Goal: Task Accomplishment & Management: Manage account settings

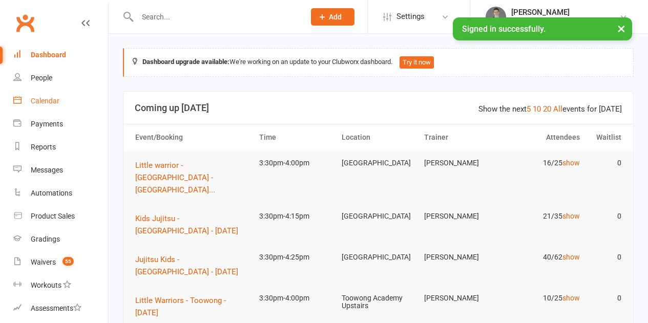
click at [53, 94] on link "Calendar" at bounding box center [60, 101] width 95 height 23
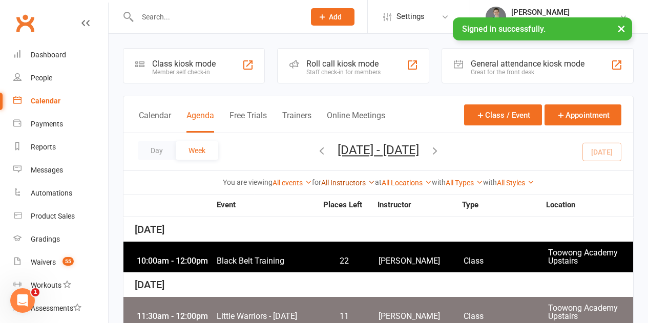
click at [339, 179] on link "All Instructors" at bounding box center [348, 183] width 54 height 8
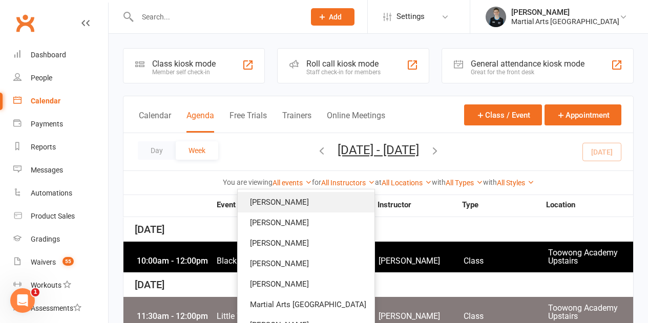
click at [337, 207] on link "[PERSON_NAME]" at bounding box center [306, 202] width 137 height 21
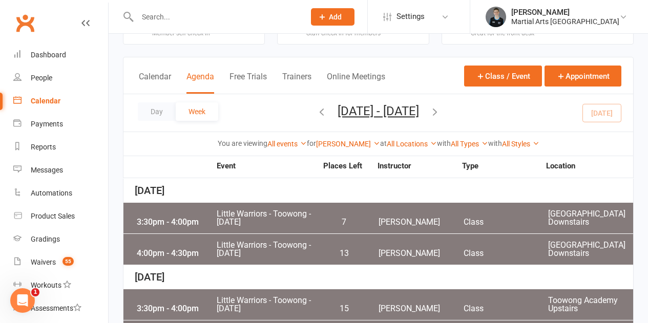
scroll to position [154, 0]
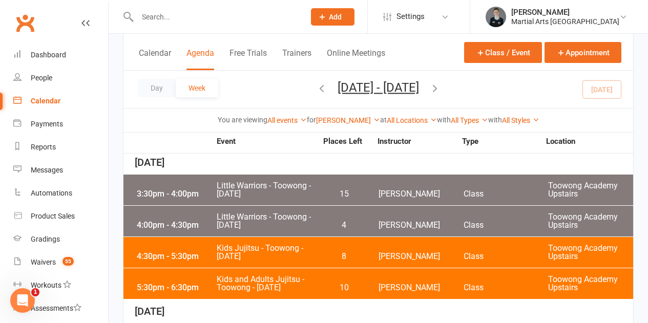
click at [318, 188] on div "3:30pm - 4:00pm Little Warriors - [GEOGRAPHIC_DATA] - [DATE] 15 [PERSON_NAME] C…" at bounding box center [379, 190] width 510 height 31
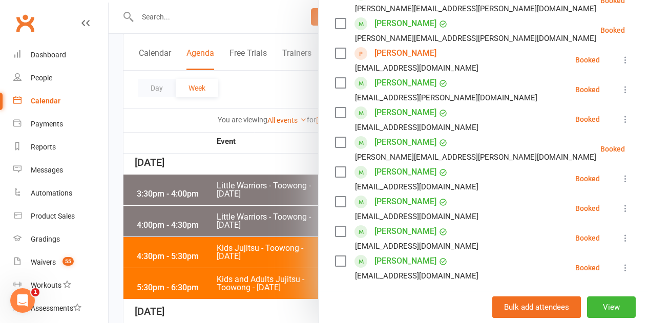
scroll to position [256, 0]
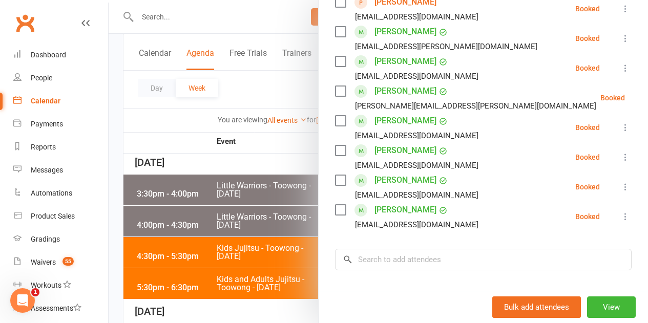
click at [335, 210] on label at bounding box center [340, 210] width 10 height 10
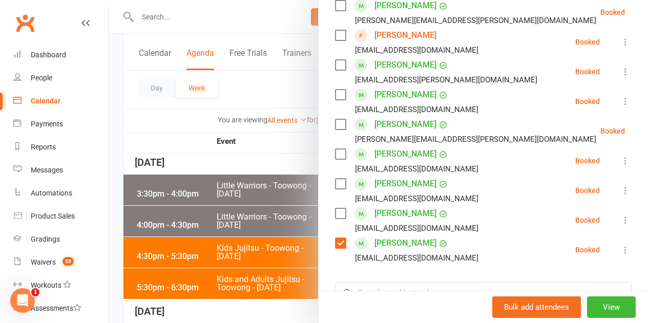
scroll to position [154, 0]
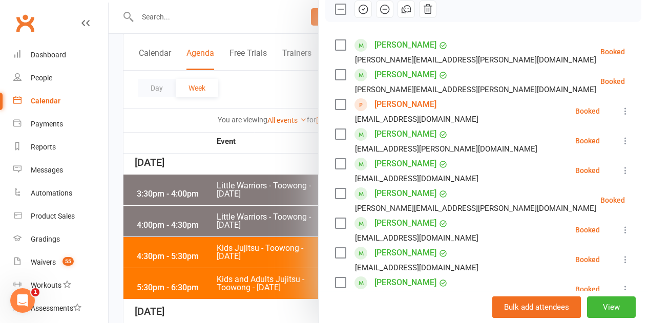
click at [206, 23] on div at bounding box center [379, 161] width 540 height 323
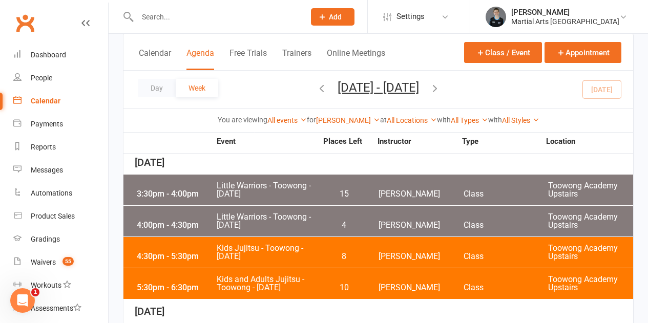
click at [197, 13] on input "text" at bounding box center [216, 17] width 164 height 14
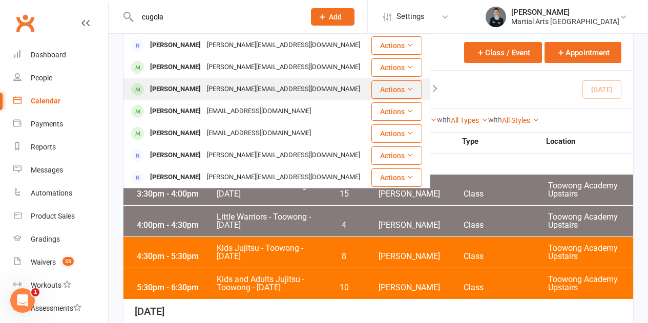
type input "cugola"
click at [184, 83] on div "[PERSON_NAME]" at bounding box center [175, 89] width 57 height 15
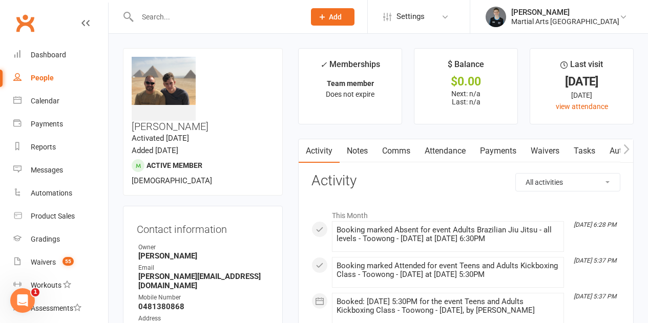
click at [449, 149] on link "Attendance" at bounding box center [445, 151] width 55 height 24
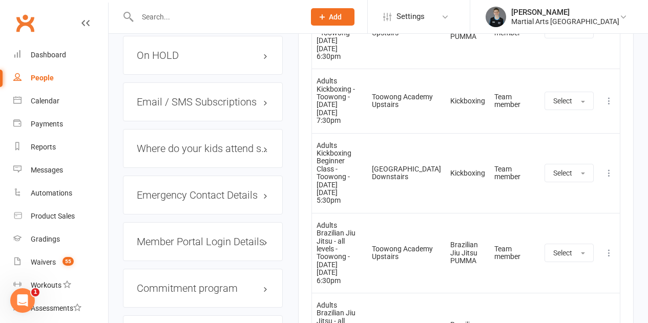
scroll to position [1076, 0]
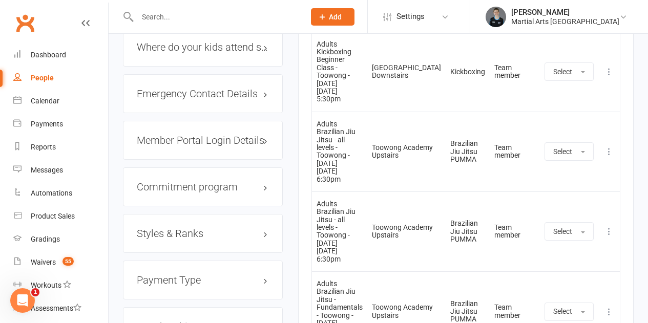
drag, startPoint x: 195, startPoint y: 208, endPoint x: 200, endPoint y: 200, distance: 9.7
click at [195, 214] on div "Styles & Ranks" at bounding box center [203, 233] width 160 height 39
click at [201, 228] on h3 "Styles & Ranks" at bounding box center [203, 233] width 132 height 11
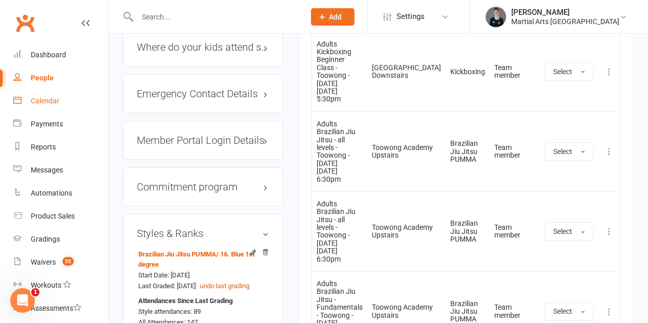
click at [64, 106] on link "Calendar" at bounding box center [60, 101] width 95 height 23
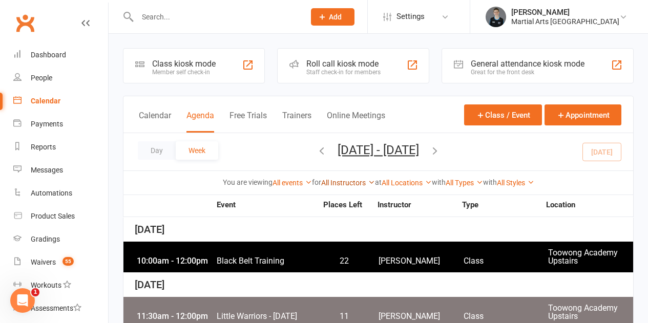
click at [331, 185] on link "All Instructors" at bounding box center [348, 183] width 54 height 8
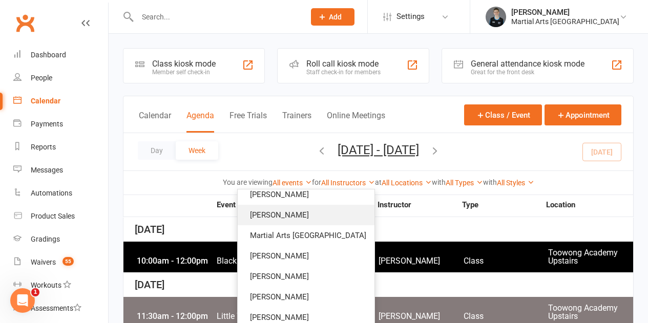
scroll to position [51, 0]
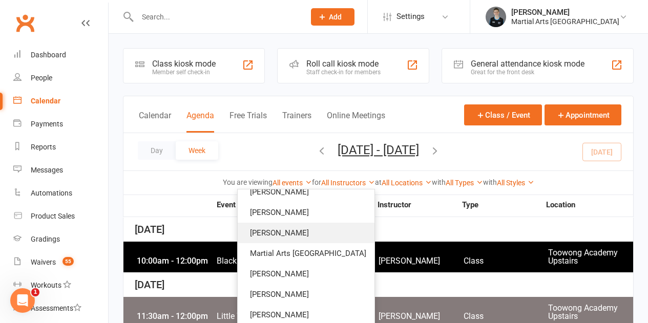
click at [318, 233] on link "[PERSON_NAME]" at bounding box center [306, 233] width 137 height 21
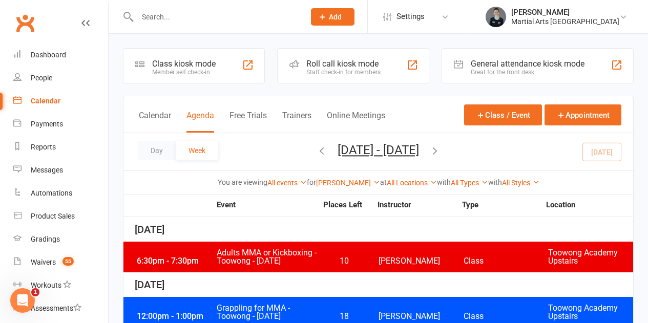
click at [316, 153] on icon "button" at bounding box center [321, 150] width 11 height 11
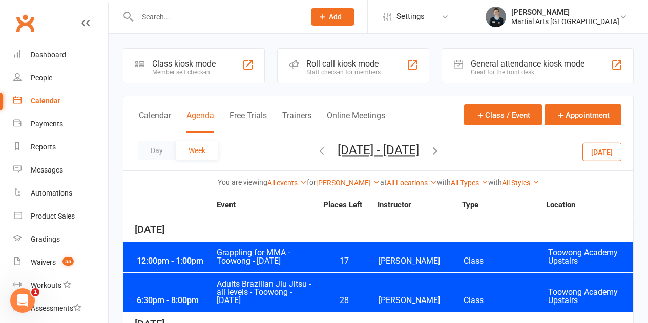
click at [316, 153] on icon "button" at bounding box center [321, 150] width 11 height 11
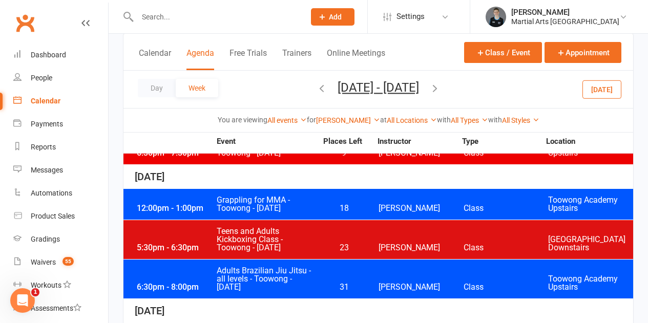
scroll to position [154, 0]
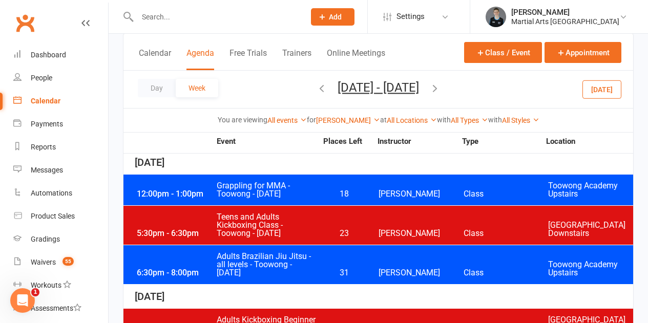
click at [296, 253] on span "Adults Brazilian Jiu Jitsu - all levels - Toowong - [DATE]" at bounding box center [266, 265] width 101 height 25
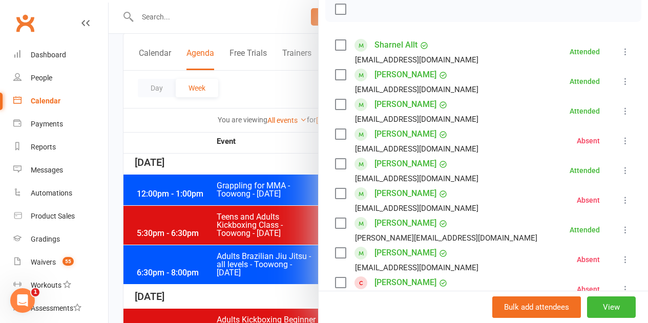
click at [221, 200] on div at bounding box center [379, 161] width 540 height 323
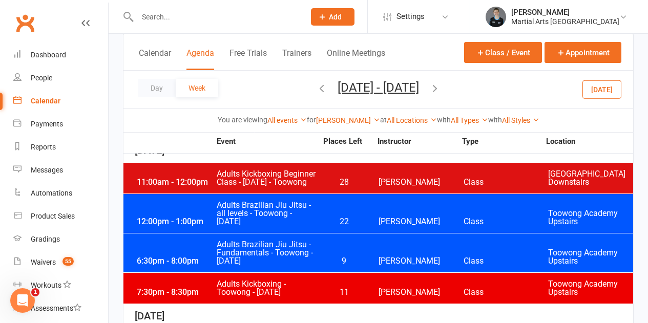
scroll to position [359, 0]
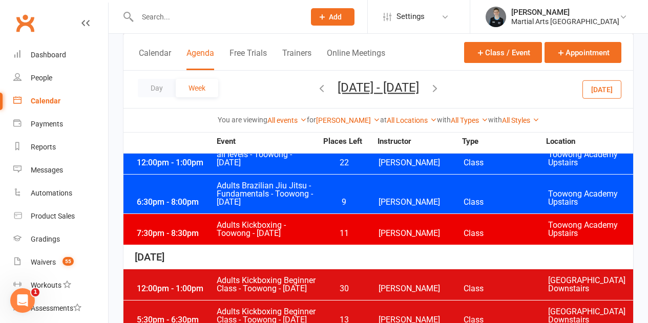
click at [307, 167] on span "Adults Brazilian Jiu Jitsu - all levels - Toowong - [DATE]" at bounding box center [266, 154] width 101 height 25
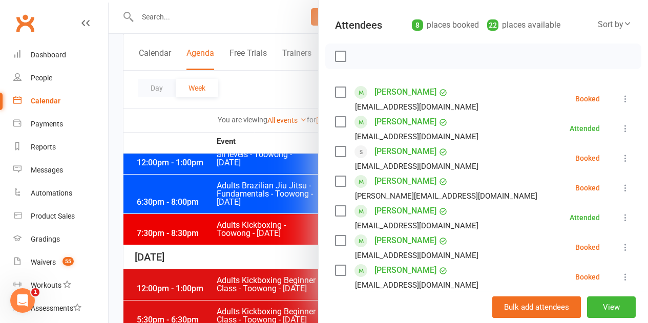
scroll to position [103, 0]
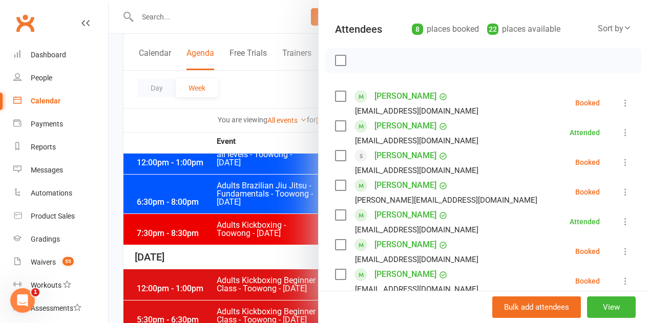
click at [257, 194] on div at bounding box center [379, 161] width 540 height 323
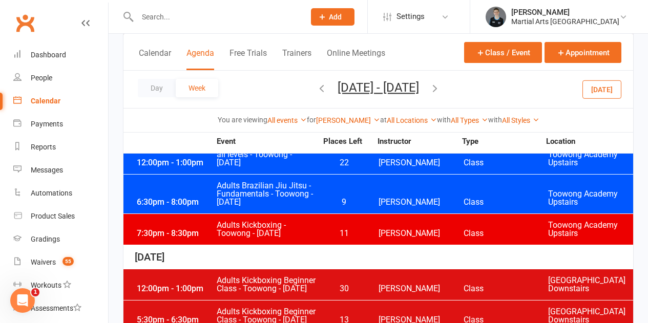
click at [307, 196] on span "Adults Brazilian Jiu Jitsu - Fundamentals - Toowong - [DATE]" at bounding box center [266, 194] width 101 height 25
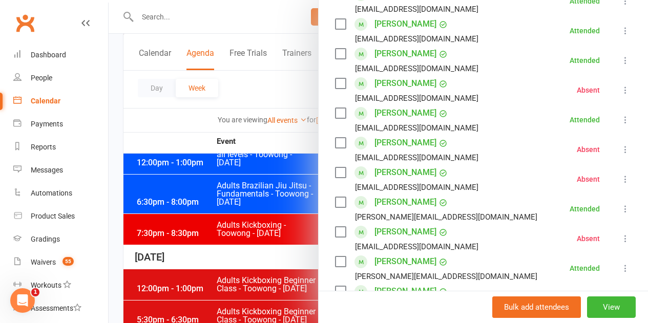
scroll to position [205, 0]
click at [198, 208] on div at bounding box center [379, 161] width 540 height 323
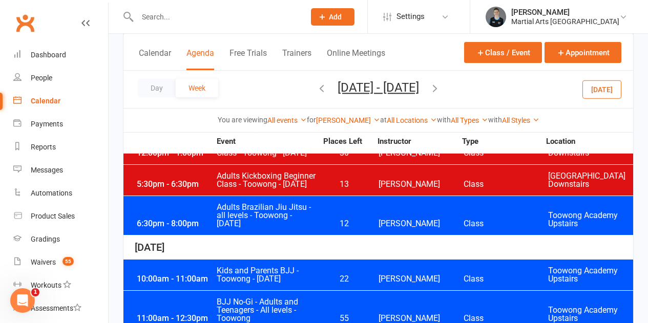
scroll to position [513, 0]
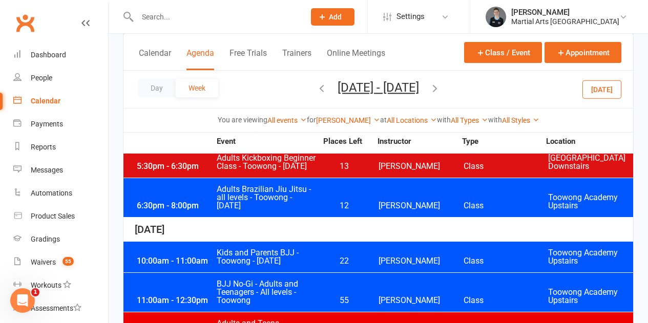
click at [301, 210] on span "Adults Brazilian Jiu Jitsu - all levels - Toowong - [DATE]" at bounding box center [266, 198] width 101 height 25
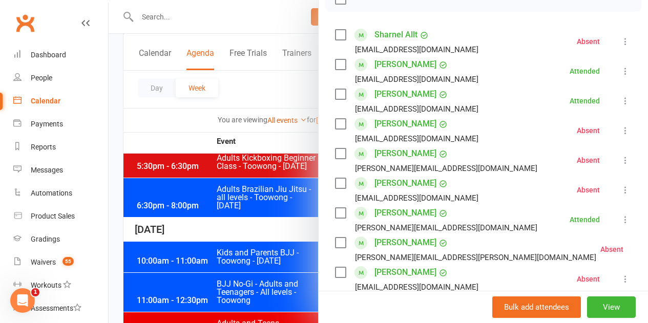
scroll to position [103, 0]
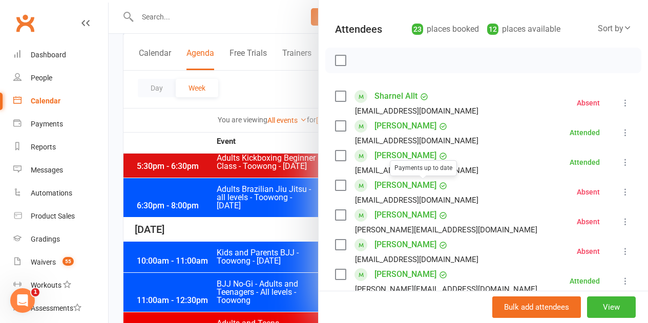
drag, startPoint x: 182, startPoint y: 156, endPoint x: 307, endPoint y: 78, distance: 146.6
click at [183, 155] on div at bounding box center [379, 161] width 540 height 323
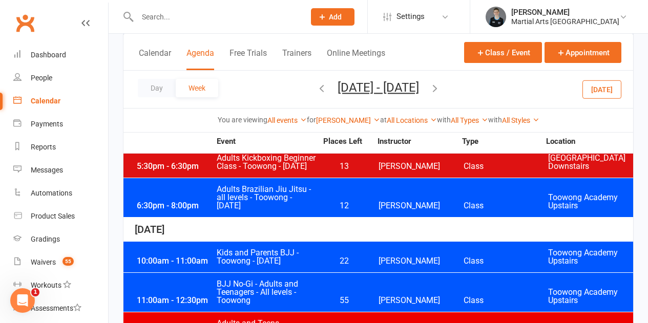
click at [316, 93] on icon "button" at bounding box center [321, 88] width 11 height 11
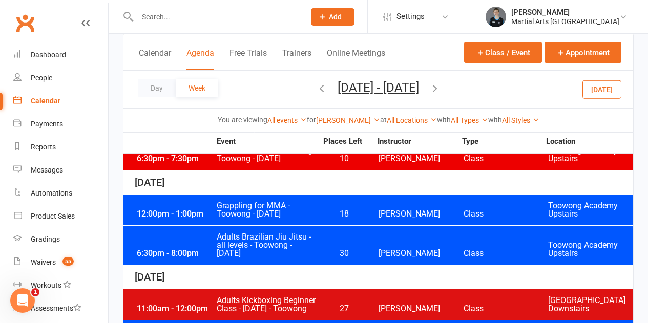
click at [305, 239] on span "Adults Brazilian Jiu Jitsu - all levels - Toowong - [DATE]" at bounding box center [266, 245] width 101 height 25
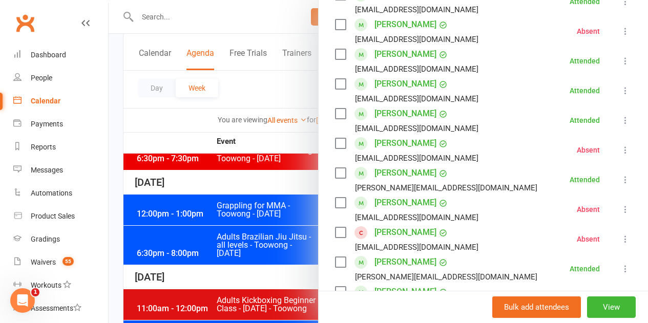
scroll to position [205, 0]
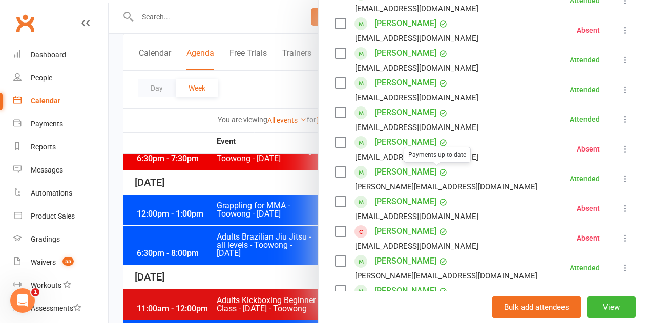
click at [255, 199] on div at bounding box center [379, 161] width 540 height 323
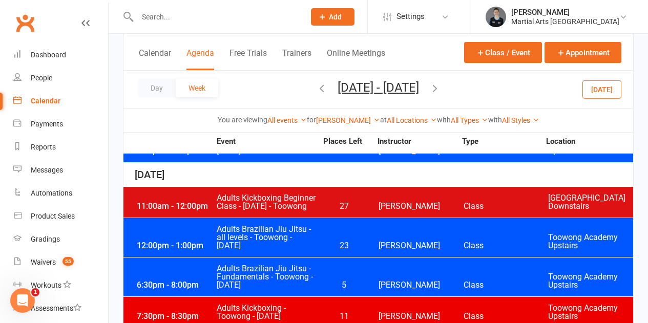
scroll to position [256, 0]
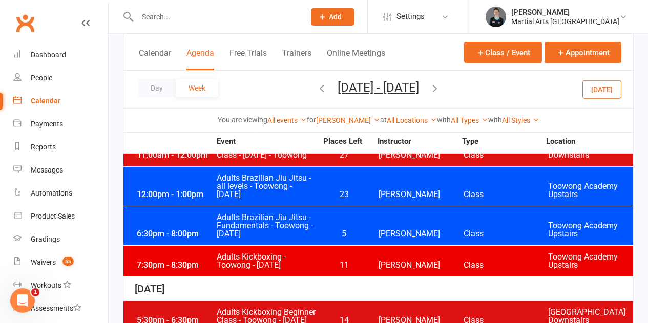
click at [298, 232] on span "Adults Brazilian Jiu Jitsu - Fundamentals - Toowong - [DATE]" at bounding box center [266, 226] width 101 height 25
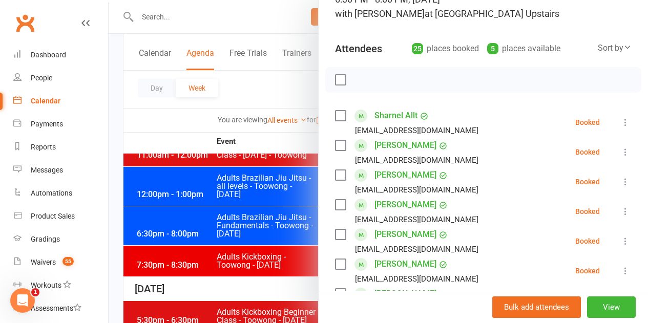
scroll to position [186, 0]
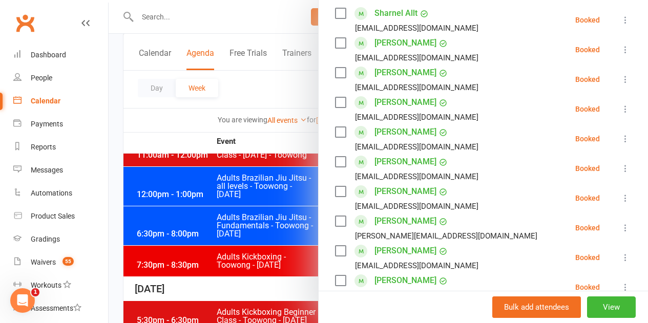
click at [335, 224] on label at bounding box center [340, 221] width 10 height 10
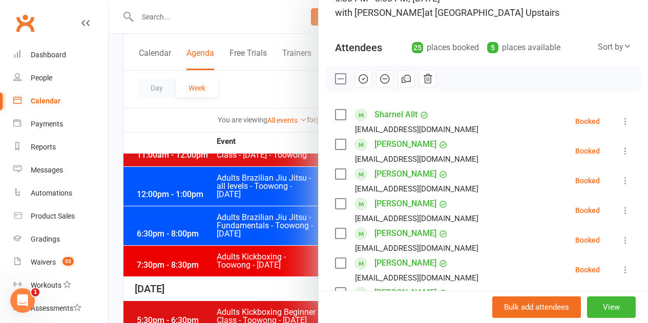
scroll to position [83, 0]
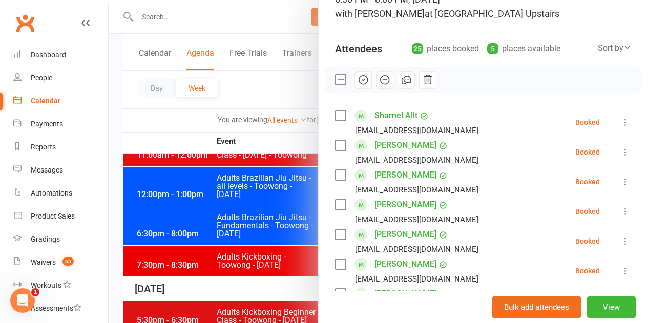
drag, startPoint x: 335, startPoint y: 116, endPoint x: 339, endPoint y: 104, distance: 13.0
click at [335, 116] on label at bounding box center [340, 116] width 10 height 10
click at [346, 88] on div at bounding box center [483, 80] width 316 height 26
click at [355, 83] on button "button" at bounding box center [363, 79] width 17 height 17
click at [274, 153] on div at bounding box center [379, 161] width 540 height 323
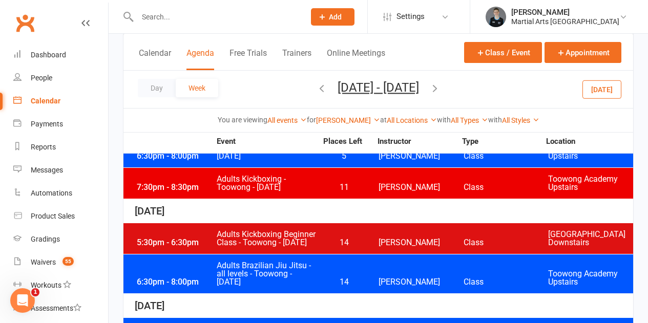
scroll to position [359, 0]
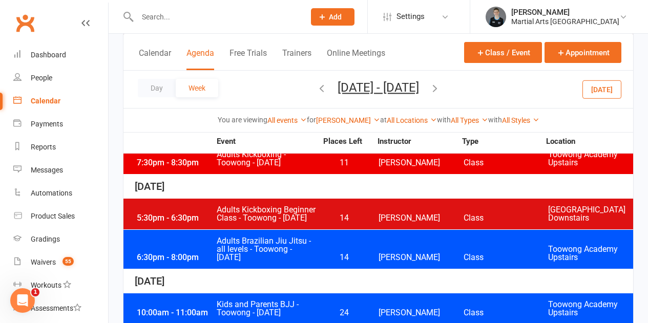
click at [313, 219] on span "Adults Kickboxing Beginner Class - Toowong - [DATE]" at bounding box center [266, 214] width 101 height 16
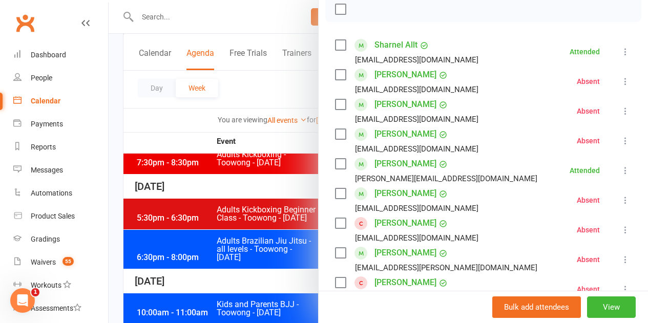
scroll to position [205, 0]
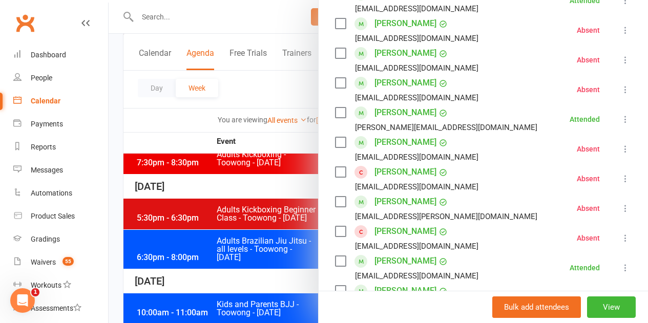
click at [278, 184] on div at bounding box center [379, 161] width 540 height 323
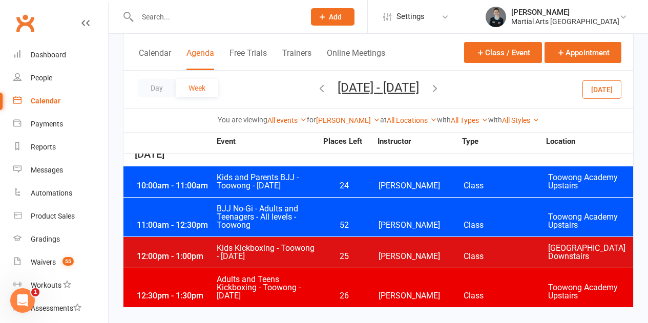
click at [316, 86] on icon "button" at bounding box center [321, 88] width 11 height 11
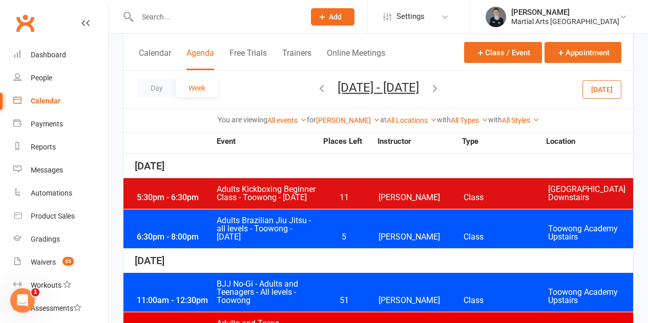
scroll to position [349, 0]
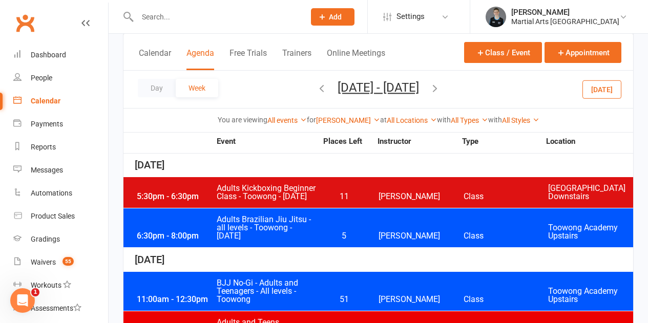
click at [327, 237] on div "6:30pm - 8:00pm Adults Brazilian Jiu Jitsu - all levels - Toowong - [DATE] 5 [P…" at bounding box center [379, 228] width 510 height 39
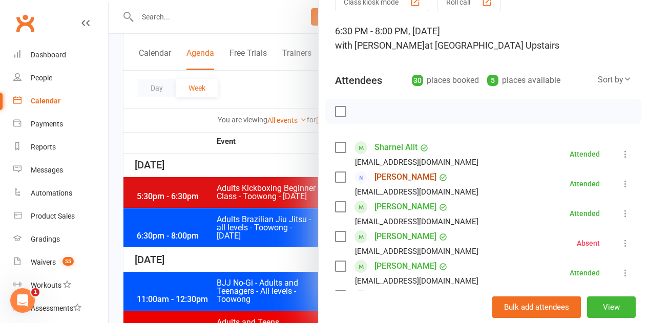
scroll to position [205, 0]
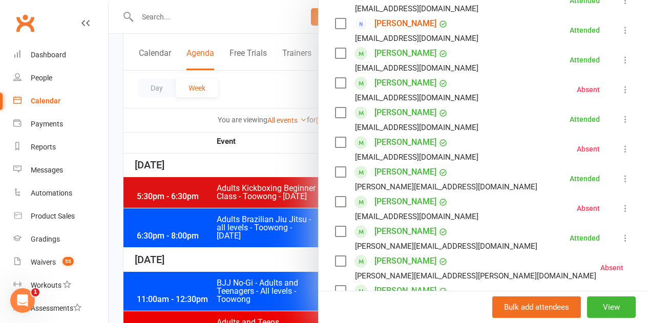
click at [304, 194] on div at bounding box center [379, 161] width 540 height 323
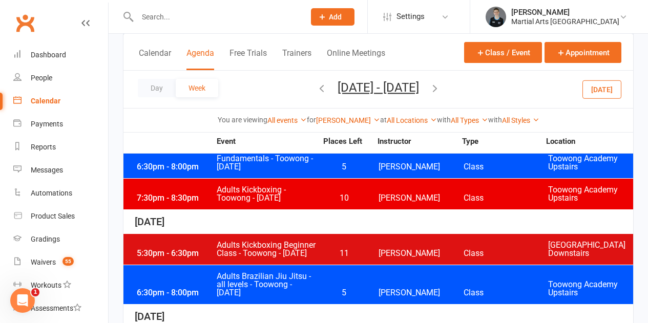
scroll to position [247, 0]
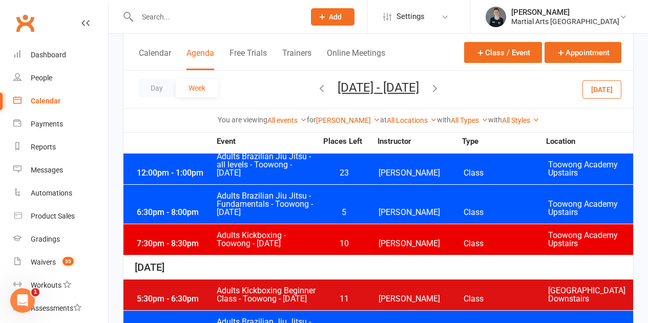
click at [319, 196] on div "6:30pm - 8:00pm Adults Brazilian Jiu Jitsu - Fundamentals - Toowong - [DATE] 5 …" at bounding box center [379, 204] width 510 height 39
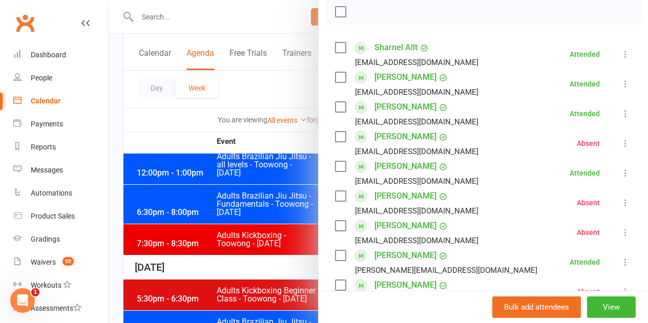
scroll to position [154, 0]
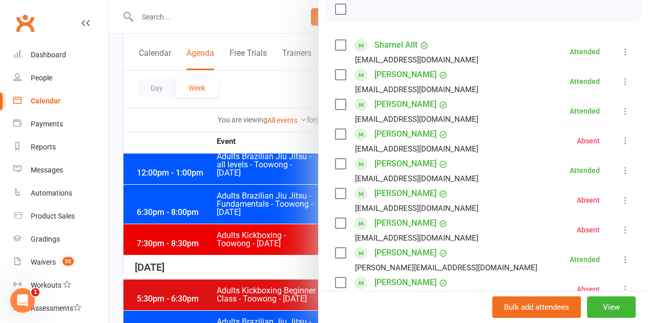
click at [271, 209] on div at bounding box center [379, 161] width 540 height 323
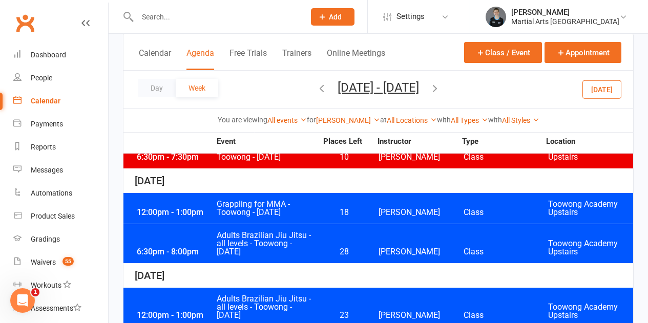
scroll to position [93, 0]
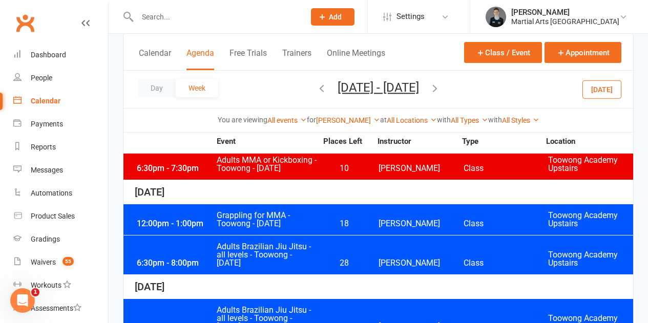
click at [312, 250] on span "Adults Brazilian Jiu Jitsu - all levels - Toowong - [DATE]" at bounding box center [266, 255] width 101 height 25
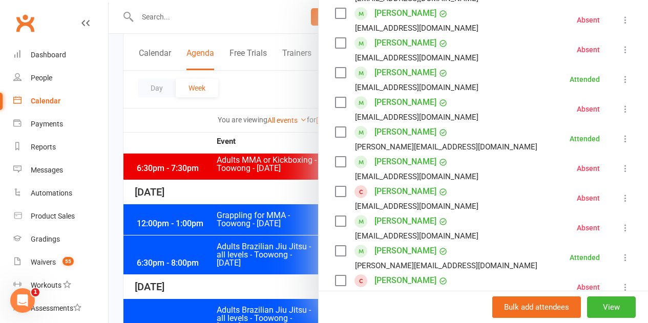
scroll to position [256, 0]
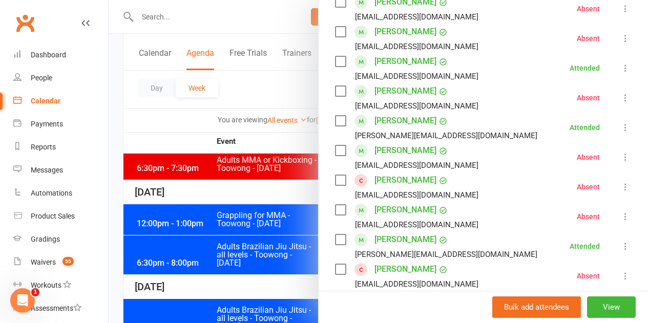
click at [258, 187] on div at bounding box center [379, 161] width 540 height 323
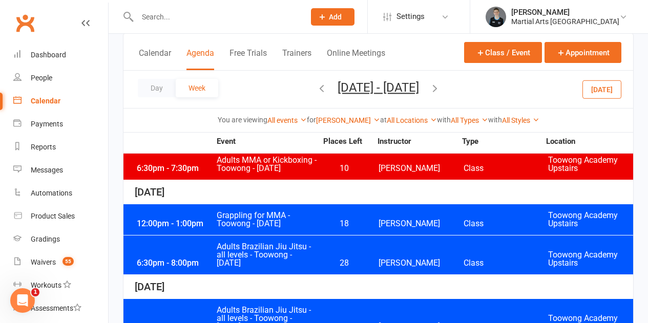
click at [316, 95] on button "button" at bounding box center [321, 89] width 11 height 18
click at [299, 250] on span "Adults Brazilian Jiu Jitsu - all levels - Toowong - [DATE]" at bounding box center [266, 255] width 101 height 25
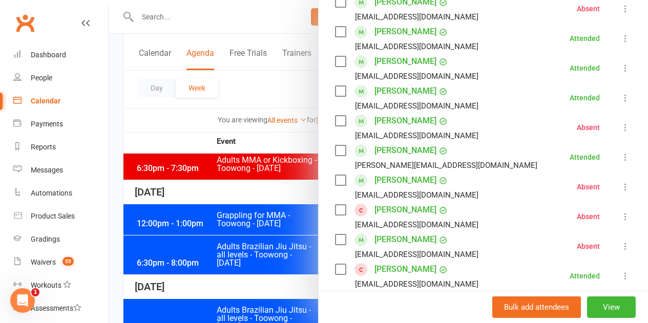
click at [237, 210] on div at bounding box center [379, 161] width 540 height 323
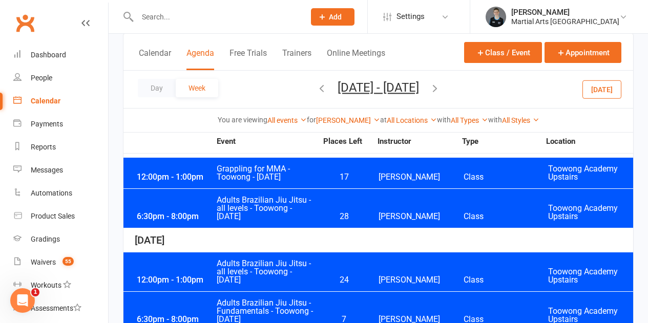
scroll to position [195, 0]
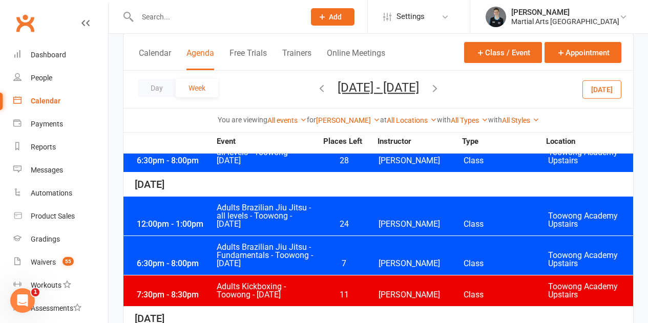
click at [282, 251] on span "Adults Brazilian Jiu Jitsu - Fundamentals - Toowong - [DATE]" at bounding box center [266, 255] width 101 height 25
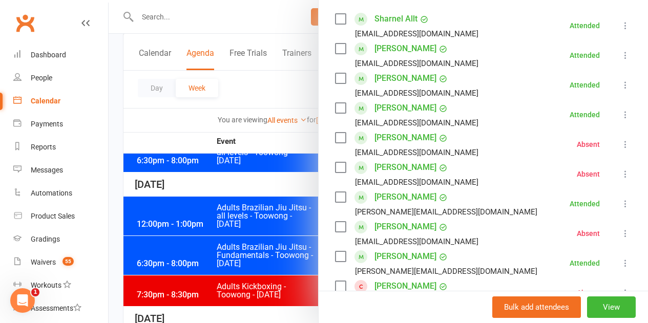
scroll to position [205, 0]
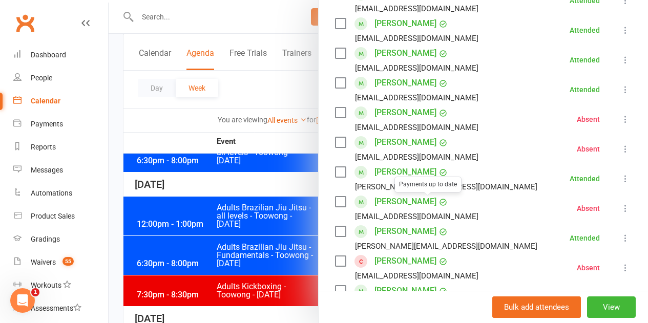
click at [241, 222] on div at bounding box center [379, 161] width 540 height 323
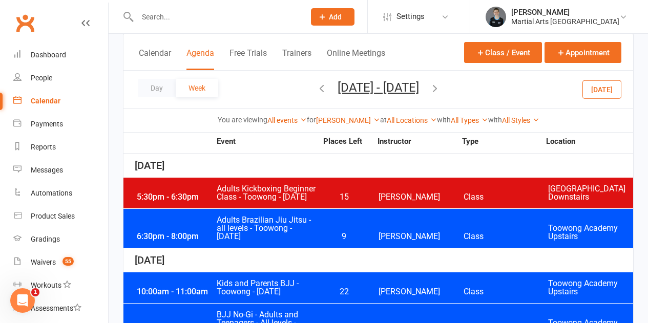
scroll to position [349, 0]
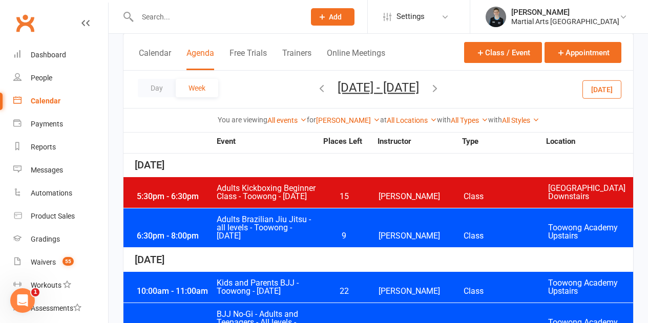
click at [300, 239] on span "Adults Brazilian Jiu Jitsu - all levels - Toowong - [DATE]" at bounding box center [266, 228] width 101 height 25
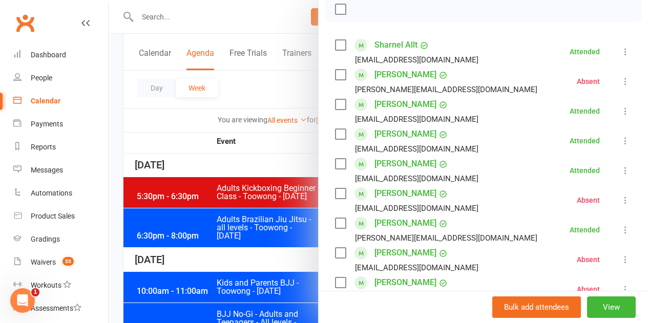
scroll to position [205, 0]
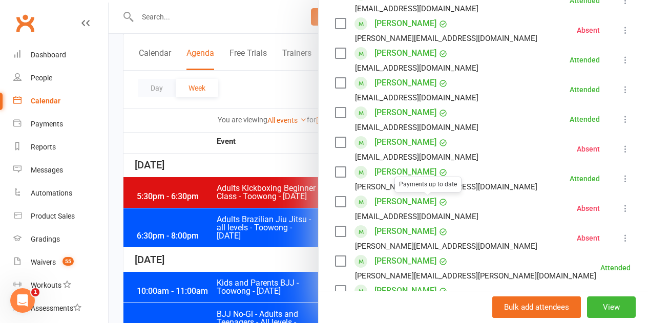
drag, startPoint x: 251, startPoint y: 191, endPoint x: 270, endPoint y: 167, distance: 30.3
click at [263, 177] on div at bounding box center [379, 161] width 540 height 323
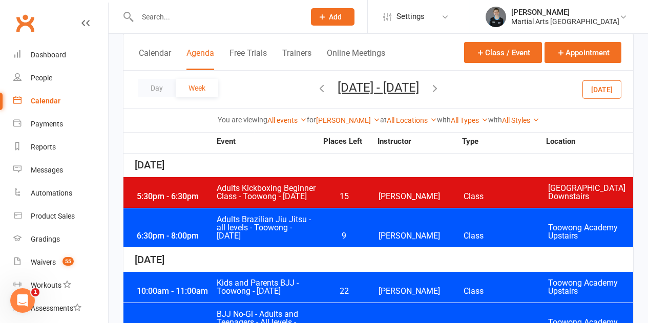
click at [316, 86] on icon "button" at bounding box center [321, 88] width 11 height 11
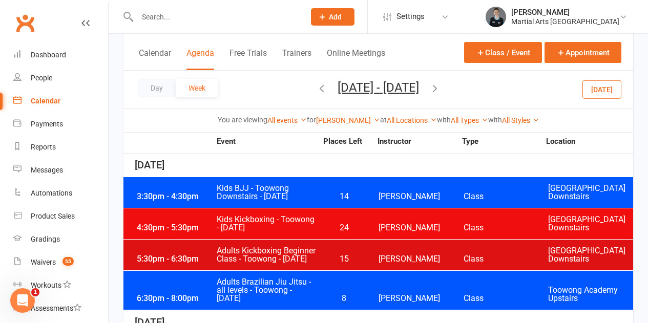
click at [286, 297] on span "Adults Brazilian Jiu Jitsu - all levels - Toowong - [DATE]" at bounding box center [266, 290] width 101 height 25
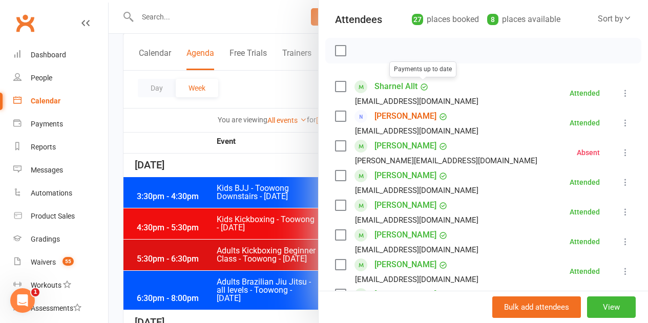
scroll to position [256, 0]
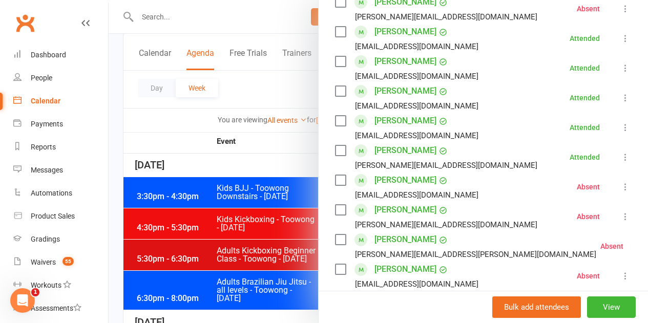
click at [279, 181] on div at bounding box center [379, 161] width 540 height 323
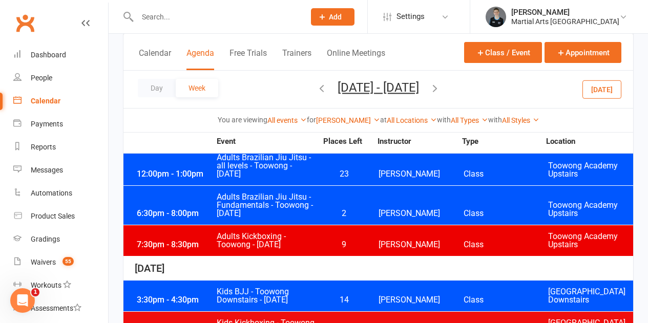
scroll to position [247, 0]
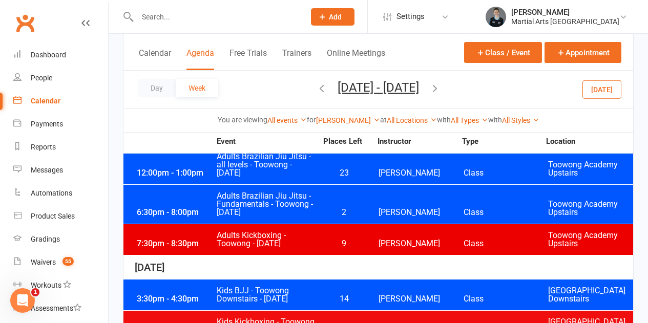
click at [332, 200] on div "6:30pm - 8:00pm Adults Brazilian Jiu Jitsu - Fundamentals - Toowong - [DATE] 2 …" at bounding box center [379, 204] width 510 height 39
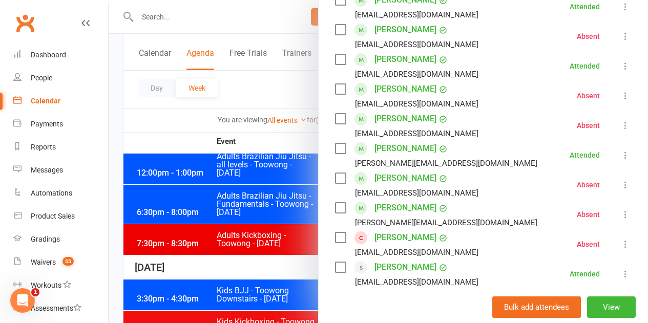
scroll to position [308, 0]
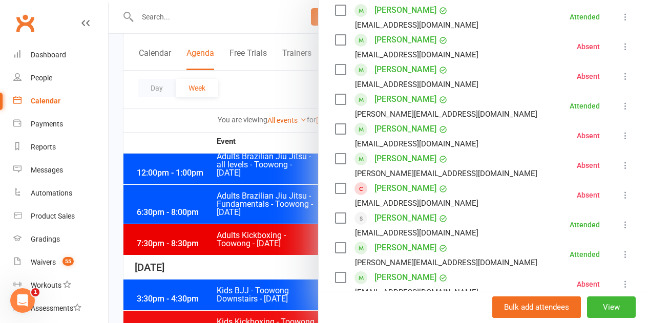
drag, startPoint x: 225, startPoint y: 178, endPoint x: 255, endPoint y: 170, distance: 32.0
click at [224, 178] on div at bounding box center [379, 161] width 540 height 323
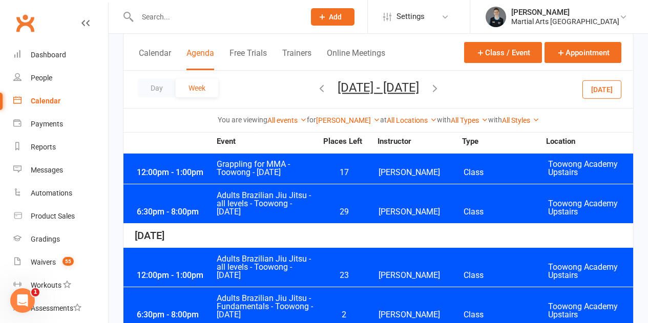
scroll to position [93, 0]
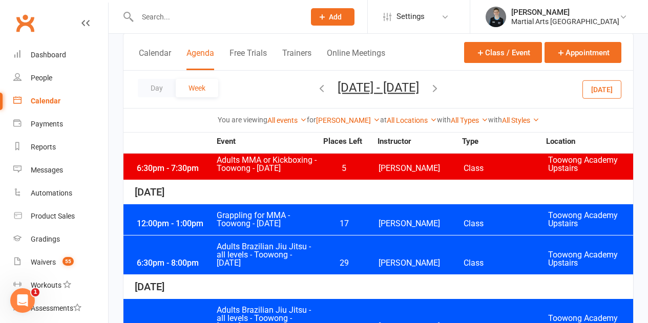
click at [287, 267] on span "Adults Brazilian Jiu Jitsu - all levels - Toowong - [DATE]" at bounding box center [266, 255] width 101 height 25
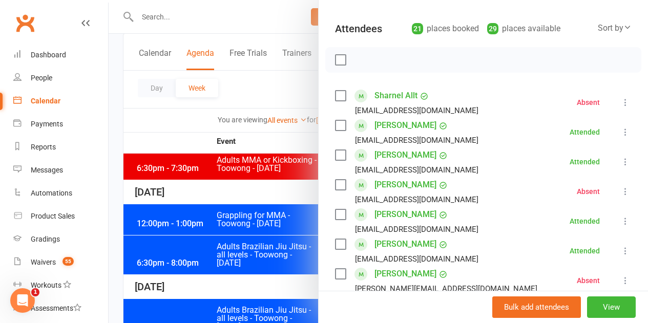
scroll to position [103, 0]
drag, startPoint x: 218, startPoint y: 162, endPoint x: 224, endPoint y: 155, distance: 9.1
click at [220, 159] on div at bounding box center [379, 161] width 540 height 323
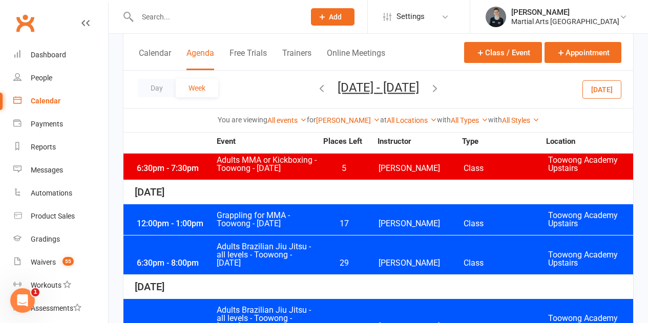
click at [316, 89] on icon "button" at bounding box center [321, 88] width 11 height 11
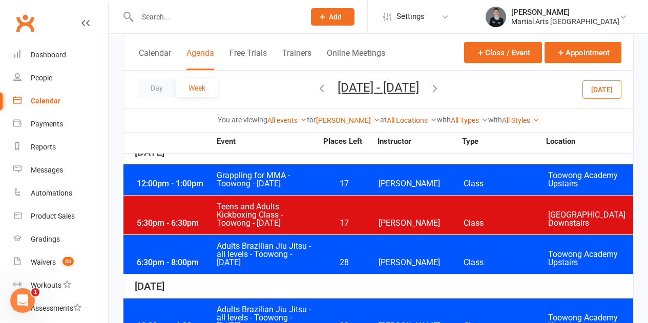
scroll to position [195, 0]
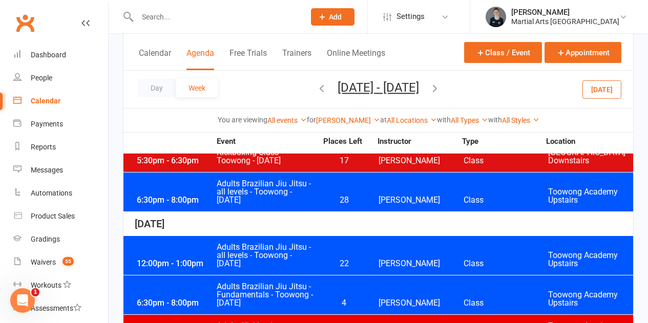
click at [321, 192] on div "6:30pm - 8:00pm Adults Brazilian Jiu Jitsu - all levels - Toowong - [DATE] 28 […" at bounding box center [379, 192] width 510 height 39
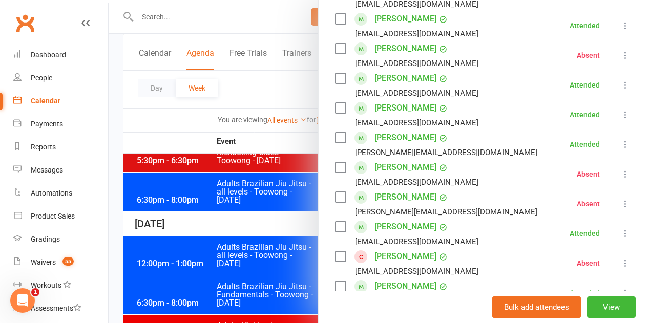
scroll to position [256, 0]
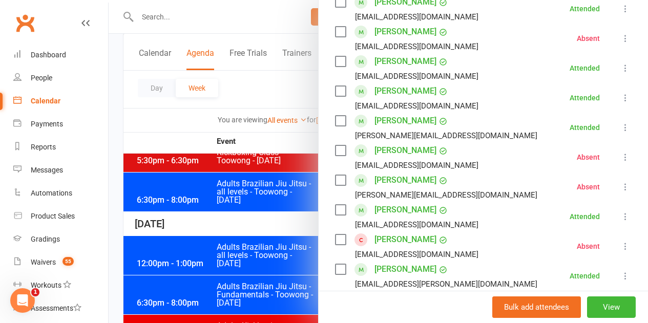
click at [275, 180] on div at bounding box center [379, 161] width 540 height 323
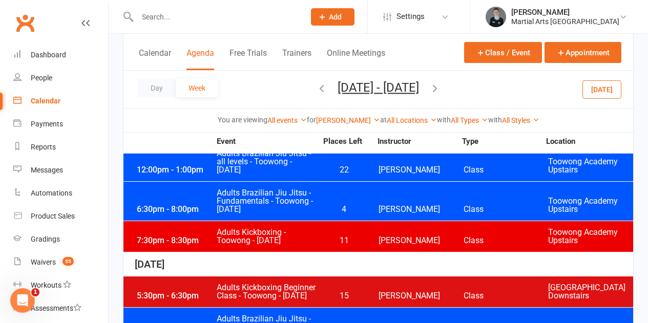
scroll to position [298, 0]
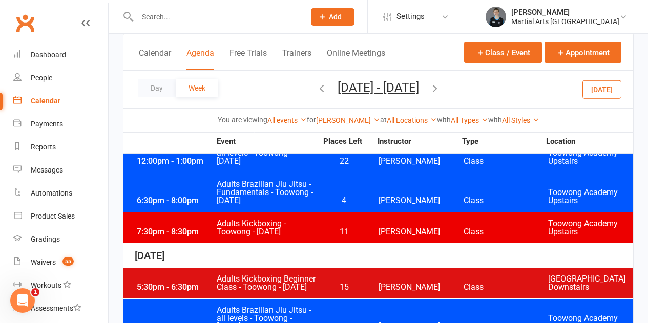
click at [313, 197] on span "Adults Brazilian Jiu Jitsu - Fundamentals - Toowong - [DATE]" at bounding box center [266, 192] width 101 height 25
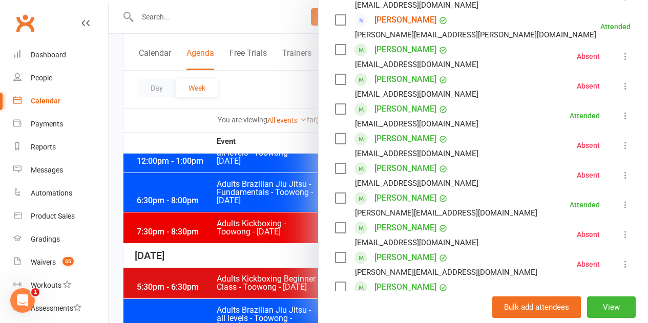
scroll to position [256, 0]
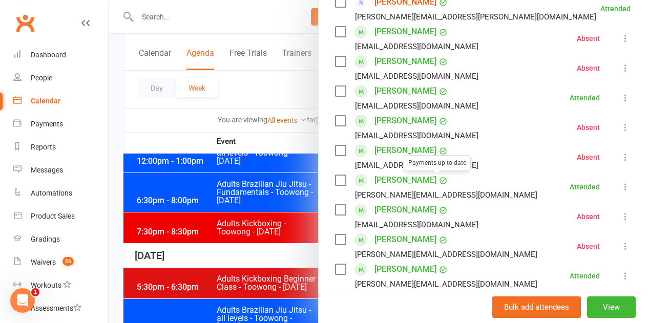
click at [215, 195] on div at bounding box center [379, 161] width 540 height 323
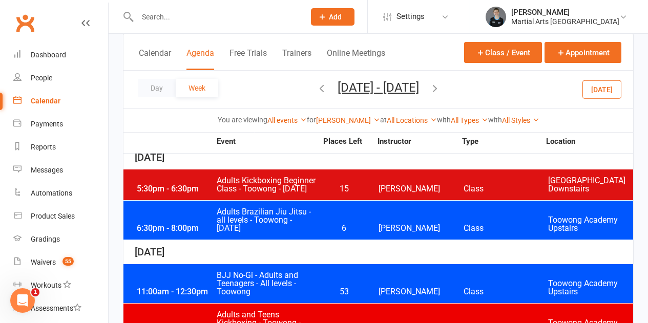
scroll to position [400, 0]
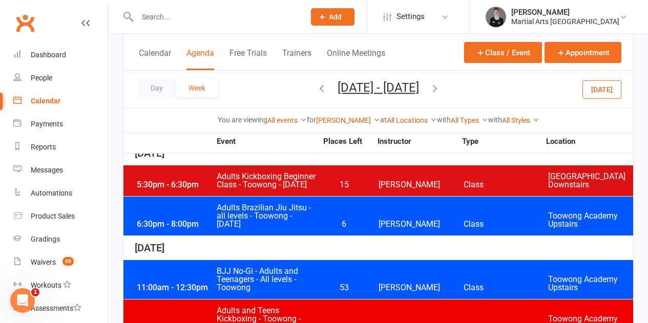
click at [298, 223] on span "Adults Brazilian Jiu Jitsu - all levels - Toowong - [DATE]" at bounding box center [266, 216] width 101 height 25
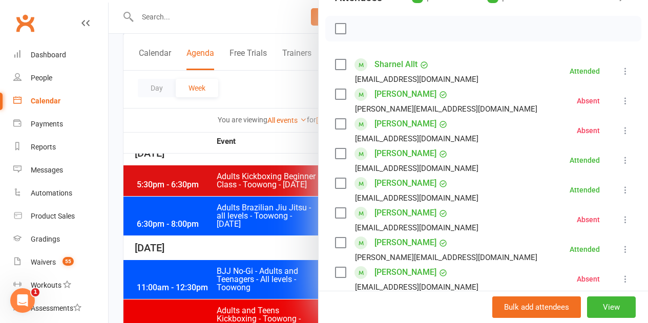
scroll to position [237, 0]
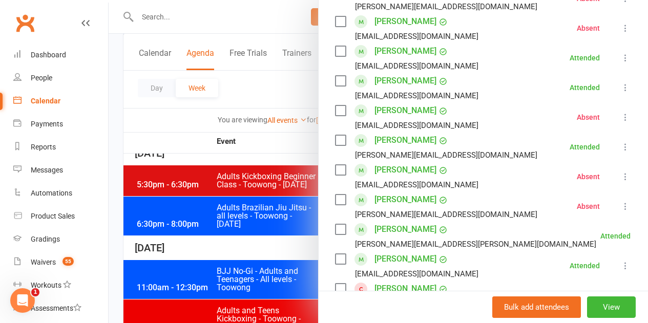
click at [232, 183] on div at bounding box center [379, 161] width 540 height 323
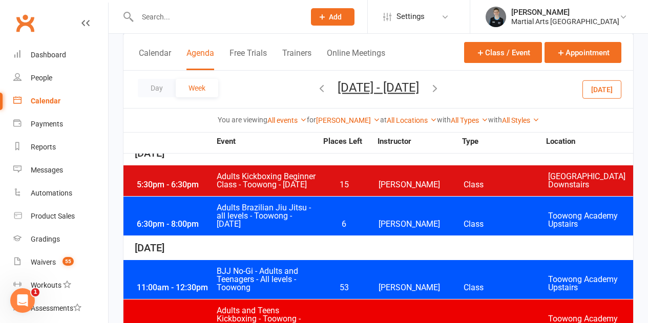
click at [596, 99] on div "Day Week [DATE] - [DATE] [DATE] Sun Mon Tue Wed Thu Fri Sat 28 29 30 01 02 03 0…" at bounding box center [379, 89] width 510 height 37
click at [601, 90] on button "[DATE]" at bounding box center [602, 89] width 39 height 18
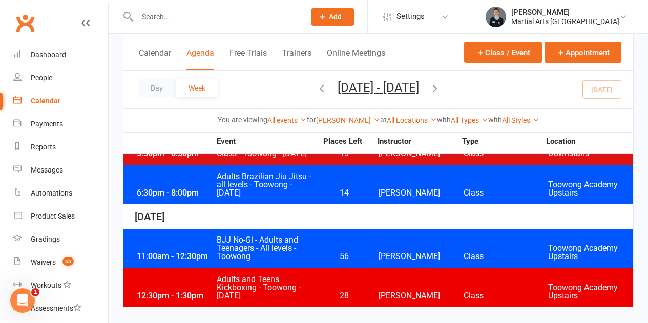
scroll to position [349, 0]
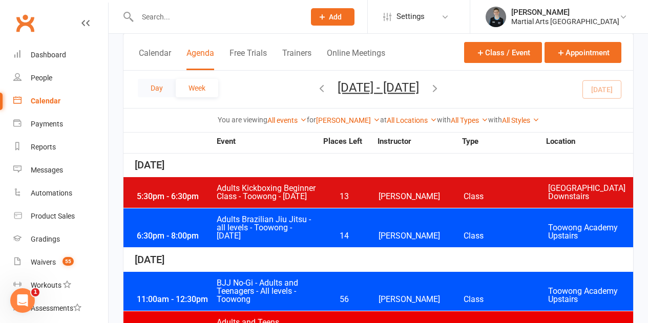
click at [156, 91] on button "Day" at bounding box center [157, 88] width 38 height 18
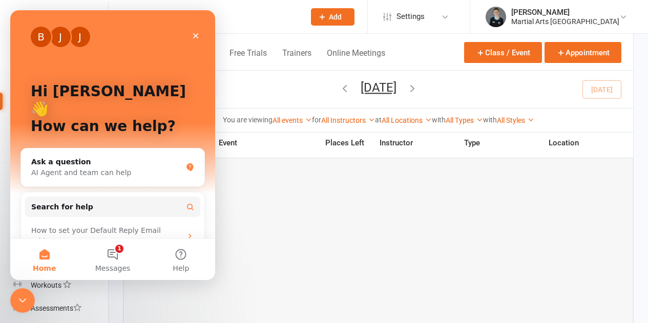
scroll to position [929, 0]
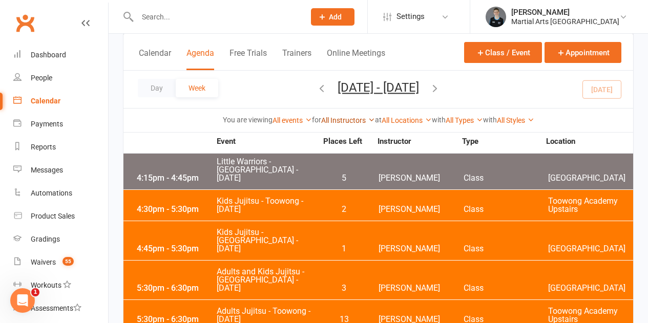
click at [352, 116] on link "All Instructors" at bounding box center [348, 120] width 54 height 8
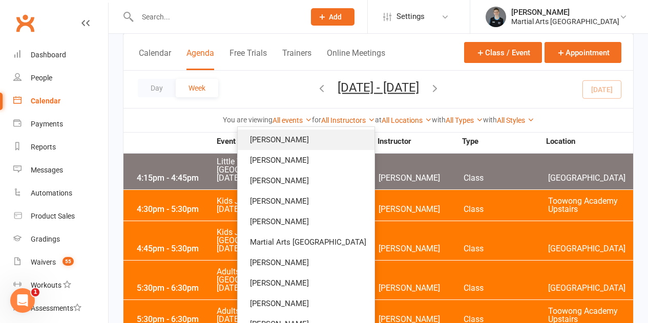
click at [319, 146] on link "[PERSON_NAME]" at bounding box center [306, 140] width 137 height 21
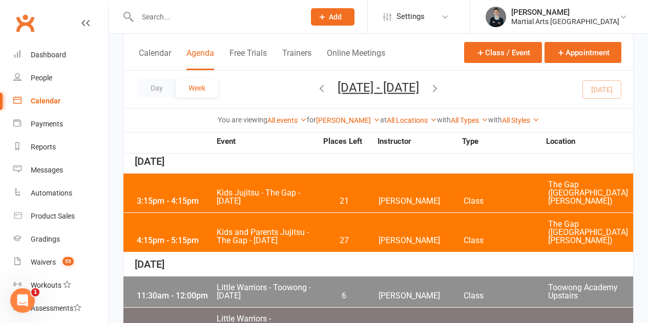
scroll to position [256, 0]
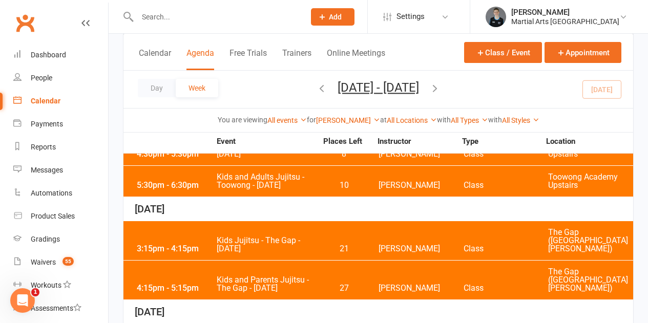
click at [313, 276] on span "Kids and Parents Jujitsu - The Gap - [DATE]" at bounding box center [266, 284] width 101 height 16
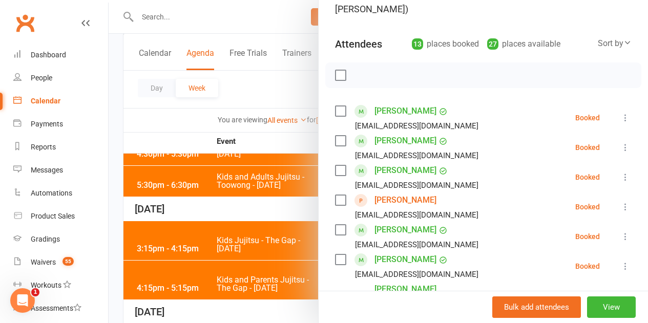
scroll to position [103, 0]
drag, startPoint x: 191, startPoint y: 195, endPoint x: 199, endPoint y: 195, distance: 8.7
click at [191, 195] on div at bounding box center [379, 161] width 540 height 323
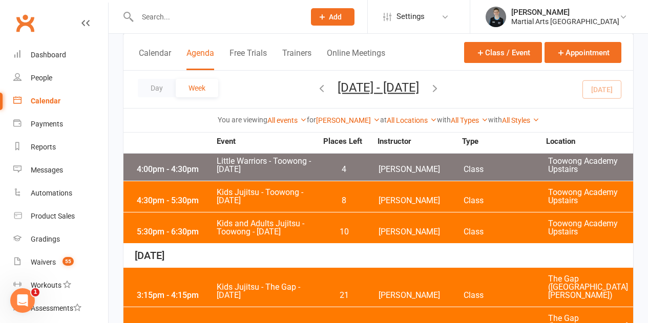
scroll to position [154, 0]
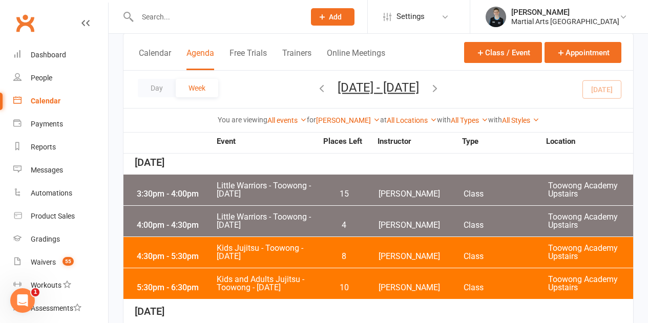
click at [325, 287] on span "10" at bounding box center [344, 288] width 54 height 8
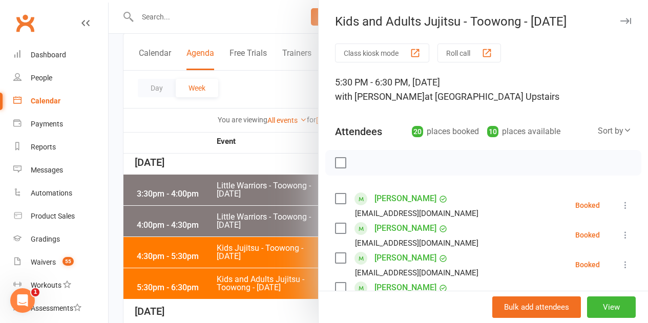
click at [184, 241] on div at bounding box center [379, 161] width 540 height 323
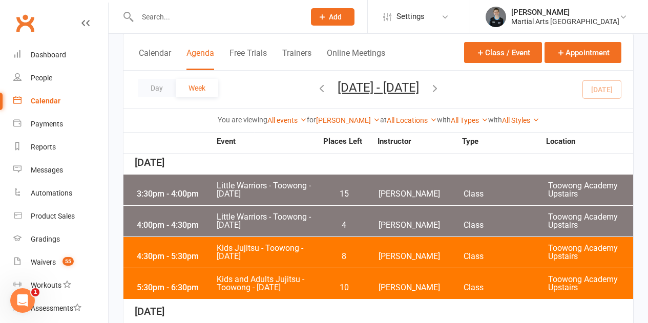
click at [307, 184] on span "Little Warriors - Toowong - [DATE]" at bounding box center [266, 190] width 101 height 16
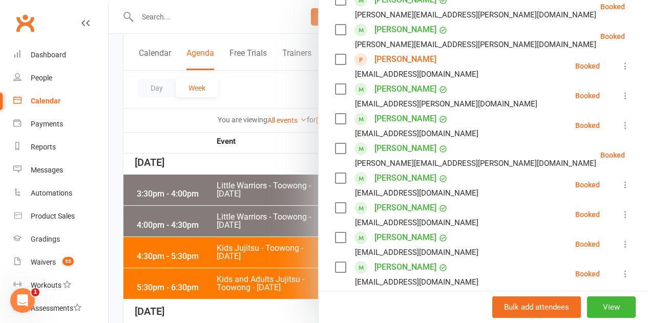
scroll to position [256, 0]
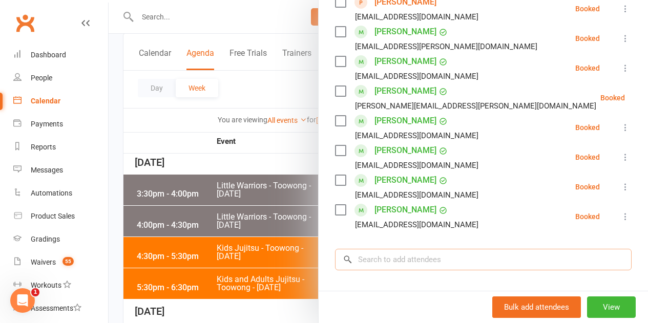
click at [440, 264] on input "search" at bounding box center [483, 260] width 297 height 22
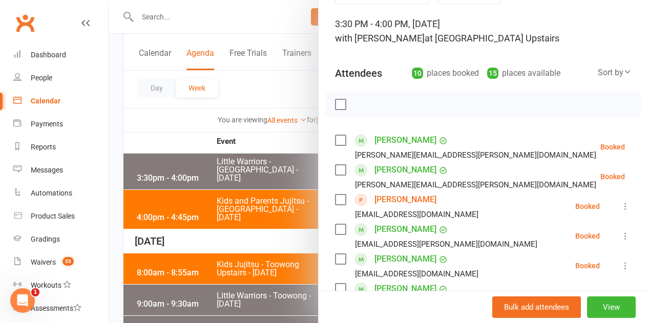
scroll to position [0, 0]
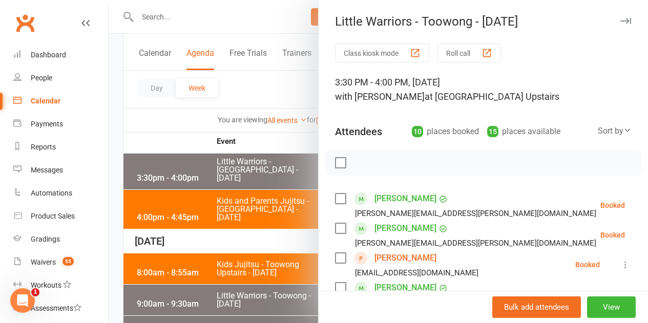
type input "penelope"
drag, startPoint x: 245, startPoint y: 133, endPoint x: 247, endPoint y: 55, distance: 78.5
click at [245, 133] on div at bounding box center [379, 161] width 540 height 323
